Goal: Find specific page/section

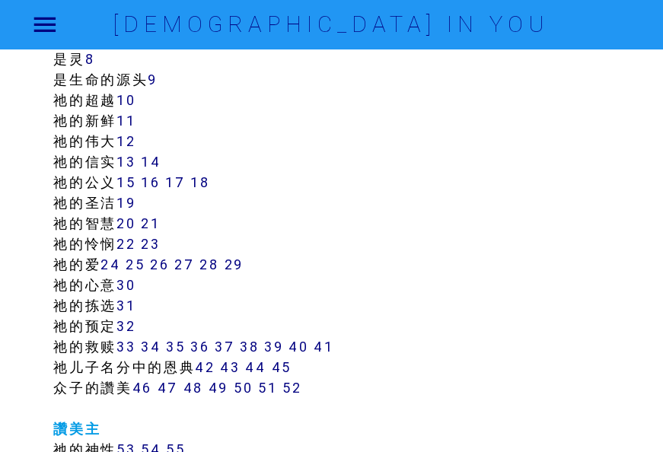
scroll to position [457, 0]
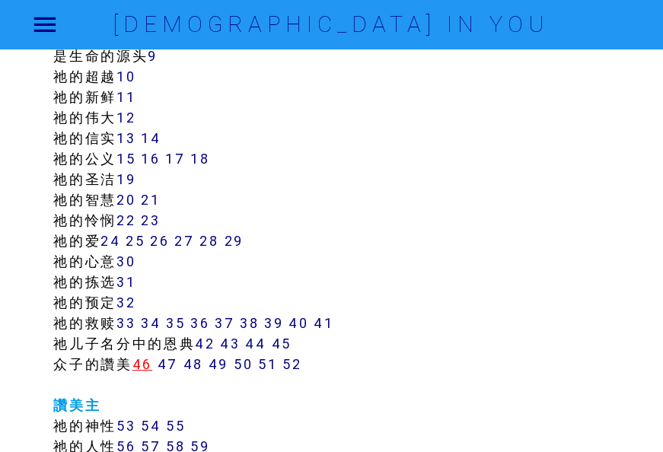
click at [145, 362] on link "46" at bounding box center [142, 365] width 20 height 18
click at [171, 367] on link "47" at bounding box center [168, 365] width 21 height 18
click at [203, 369] on link "48" at bounding box center [193, 365] width 20 height 18
click at [203, 359] on link "48" at bounding box center [193, 365] width 20 height 18
click at [195, 364] on link "48" at bounding box center [193, 365] width 20 height 18
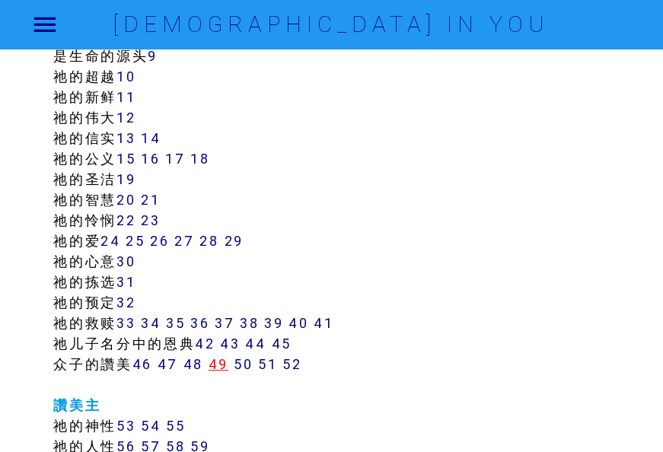
click at [225, 364] on link "49" at bounding box center [219, 365] width 20 height 18
click at [294, 365] on link "52" at bounding box center [291, 365] width 19 height 18
click at [264, 365] on link "51" at bounding box center [267, 365] width 19 height 18
click at [241, 367] on link "50" at bounding box center [243, 365] width 19 height 18
click at [195, 365] on link "48" at bounding box center [193, 365] width 20 height 18
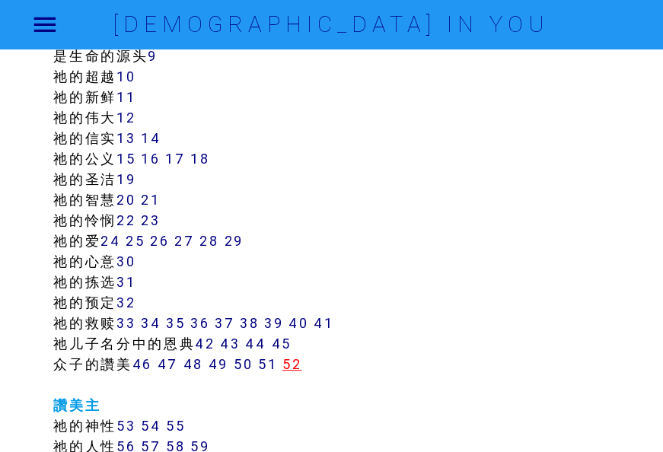
click at [298, 362] on link "52" at bounding box center [291, 365] width 19 height 18
click at [265, 366] on link "51" at bounding box center [267, 365] width 19 height 18
click at [273, 360] on link "51" at bounding box center [267, 365] width 19 height 18
click at [245, 366] on link "50" at bounding box center [243, 365] width 19 height 18
click at [246, 363] on link "50" at bounding box center [243, 365] width 19 height 18
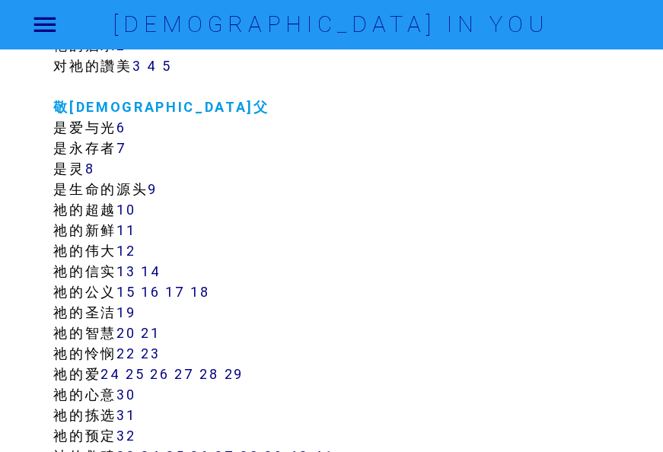
scroll to position [305, 0]
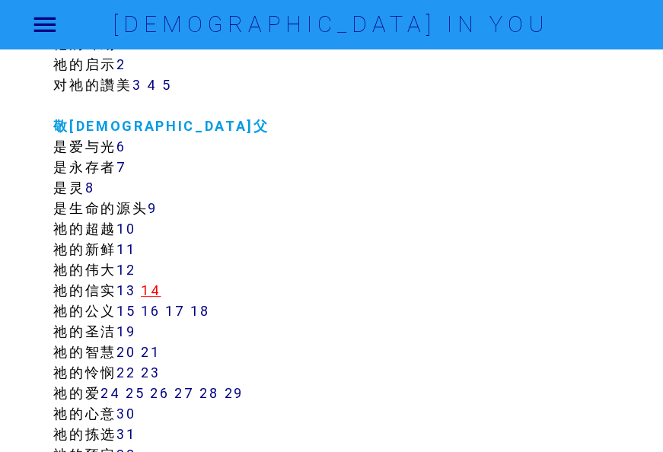
click at [155, 291] on link "14" at bounding box center [151, 291] width 20 height 18
click at [136, 288] on link "13" at bounding box center [125, 291] width 19 height 18
click at [161, 286] on link "14" at bounding box center [151, 291] width 20 height 18
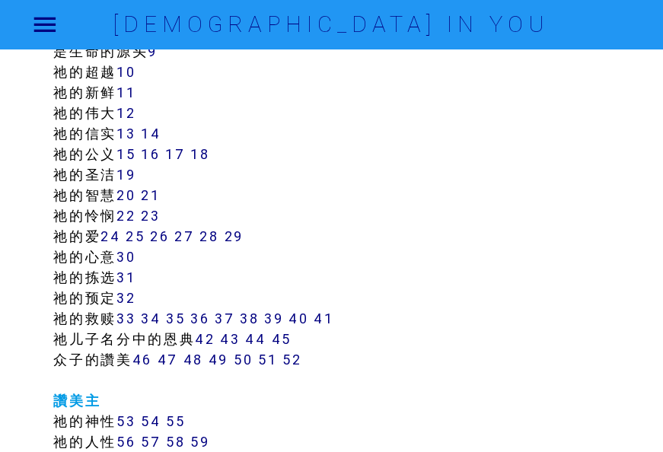
scroll to position [381, 0]
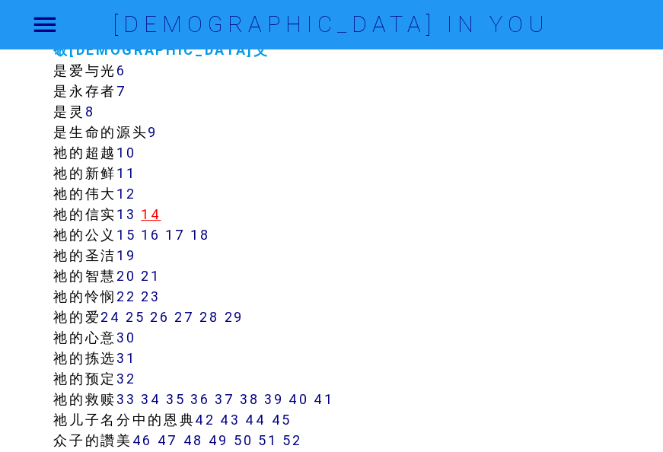
click at [154, 212] on link "14" at bounding box center [151, 215] width 20 height 18
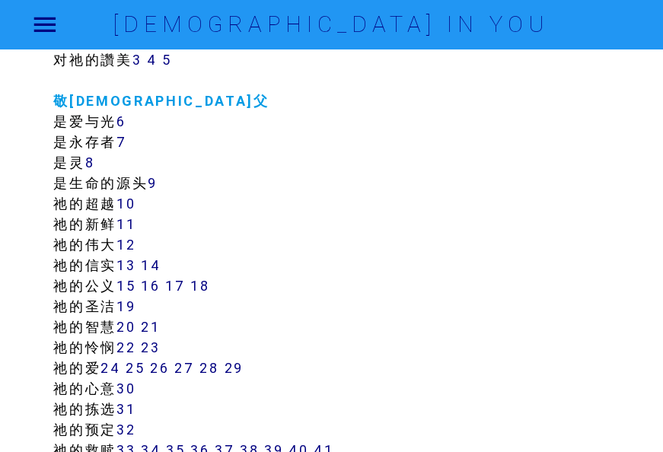
scroll to position [381, 0]
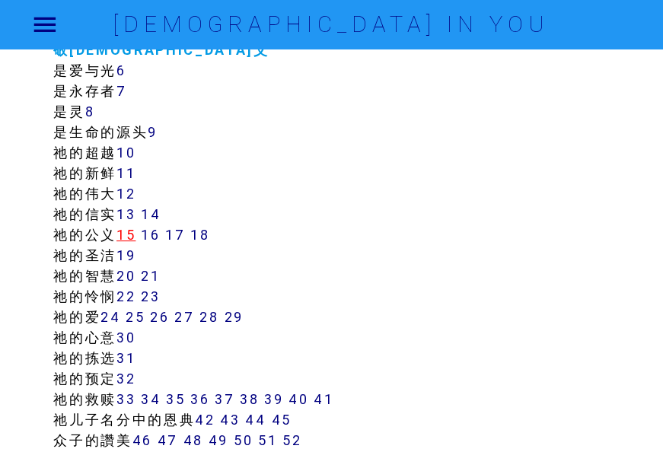
click at [132, 238] on link "15" at bounding box center [125, 235] width 19 height 18
